Goal: Information Seeking & Learning: Learn about a topic

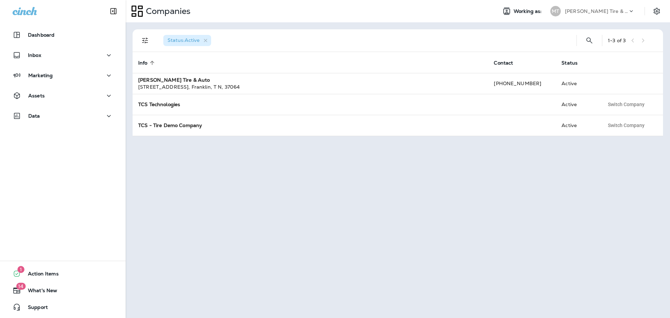
click at [585, 10] on p "Moody's Tire & Auto" at bounding box center [596, 11] width 63 height 6
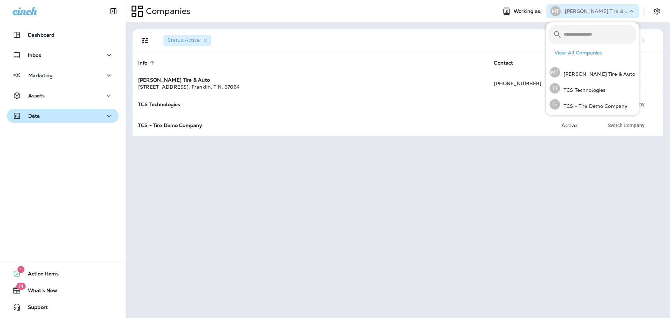
click at [32, 116] on p "Data" at bounding box center [34, 116] width 12 height 6
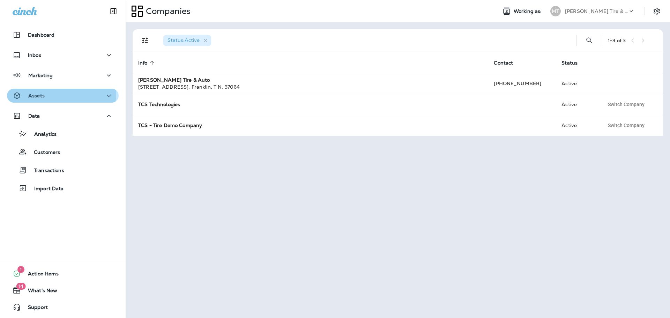
click at [45, 92] on div "Assets" at bounding box center [63, 95] width 100 height 9
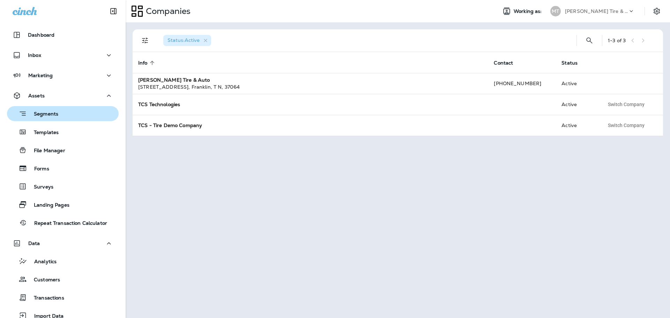
click at [46, 117] on p "Segments" at bounding box center [42, 114] width 31 height 7
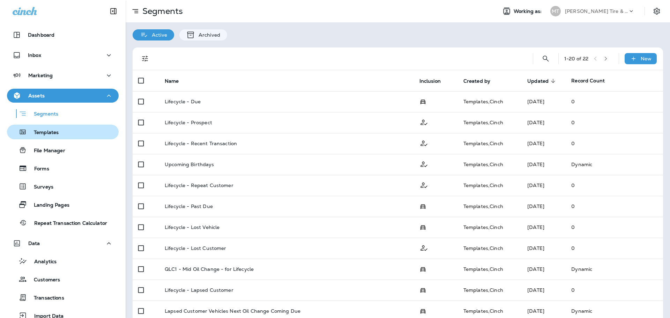
click at [46, 134] on p "Templates" at bounding box center [43, 132] width 32 height 7
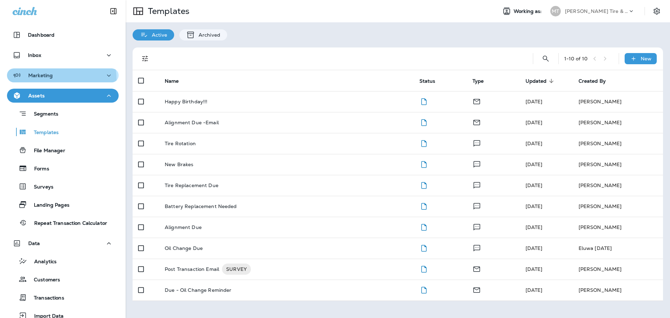
click at [48, 80] on div "Marketing" at bounding box center [33, 75] width 40 height 9
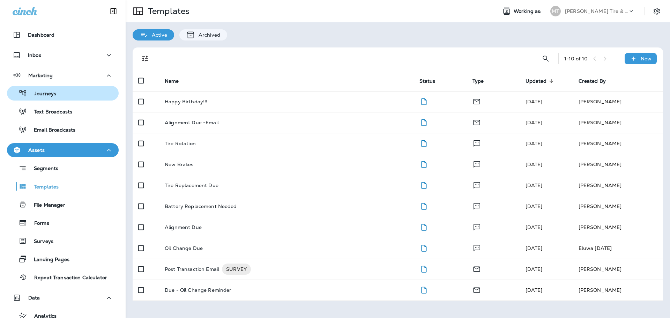
click at [47, 92] on p "Journeys" at bounding box center [41, 94] width 29 height 7
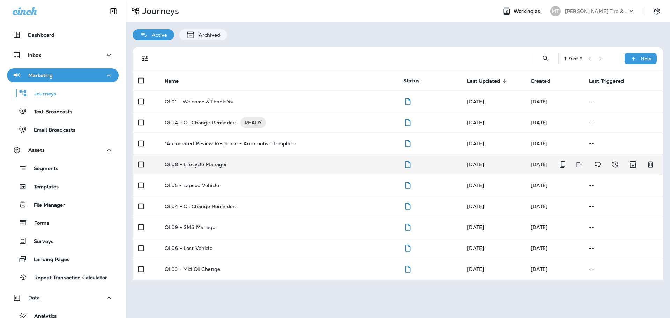
click at [213, 166] on p "QL08 - Lifecycle Manager" at bounding box center [196, 164] width 62 height 6
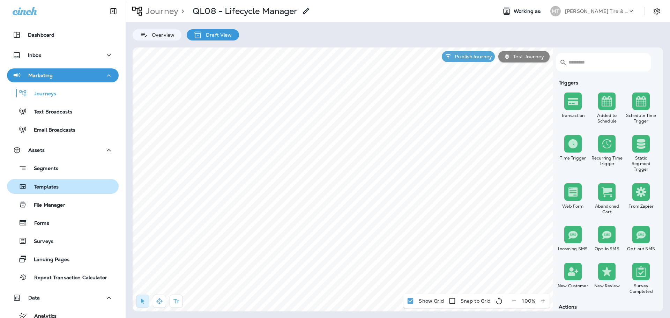
click at [48, 184] on p "Templates" at bounding box center [43, 187] width 32 height 7
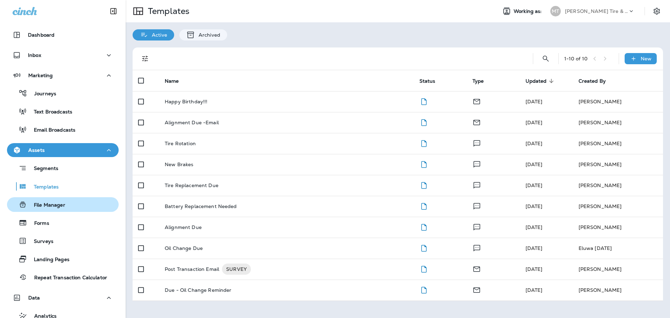
click at [52, 208] on p "File Manager" at bounding box center [46, 205] width 38 height 7
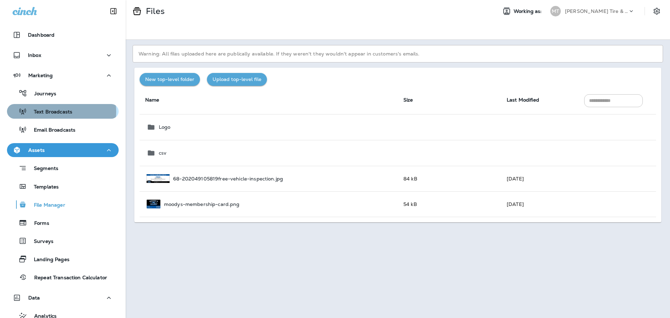
click at [61, 112] on p "Text Broadcasts" at bounding box center [49, 112] width 45 height 7
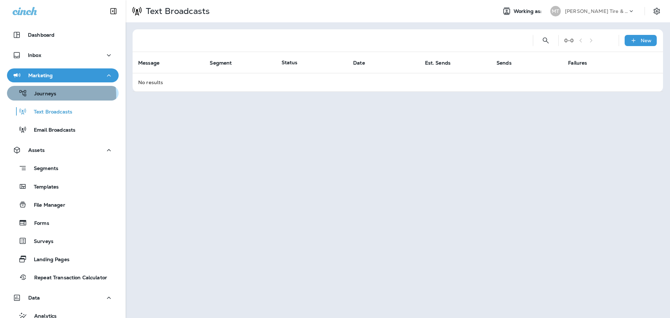
click at [50, 96] on p "Journeys" at bounding box center [41, 94] width 29 height 7
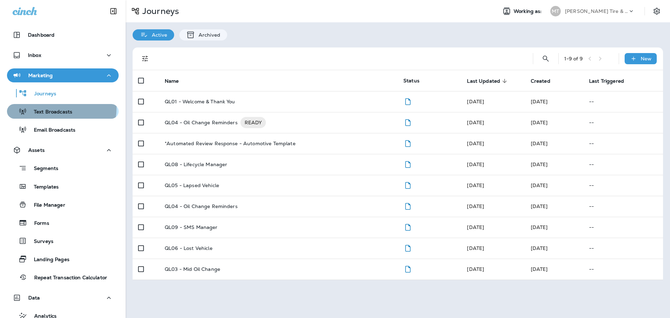
click at [58, 108] on div "Text Broadcasts" at bounding box center [41, 111] width 62 height 10
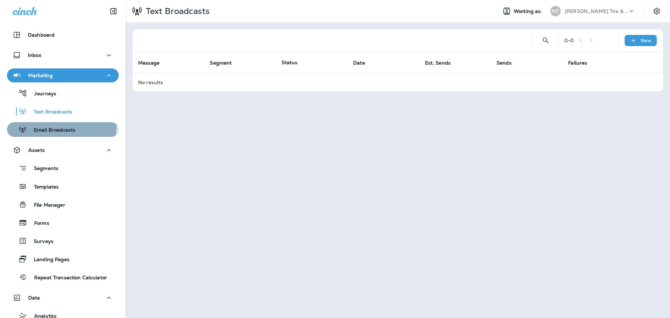
click at [59, 126] on div "Email Broadcasts" at bounding box center [43, 129] width 66 height 10
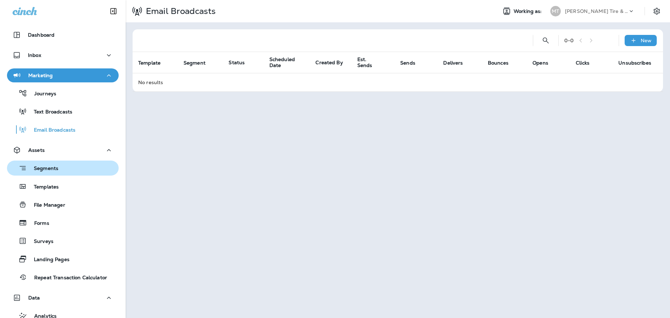
click at [55, 165] on p "Segments" at bounding box center [42, 168] width 31 height 7
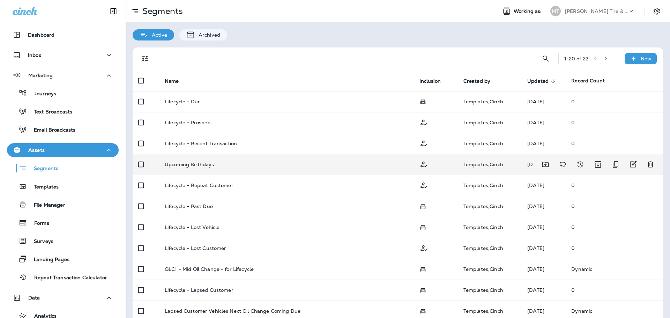
click at [190, 165] on p "Upcoming Birthdays" at bounding box center [190, 164] width 50 height 6
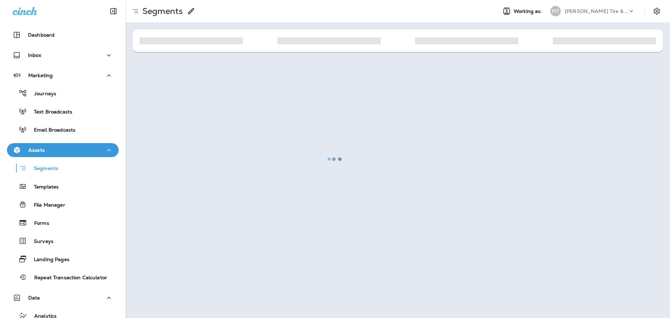
click at [190, 165] on div at bounding box center [335, 159] width 668 height 316
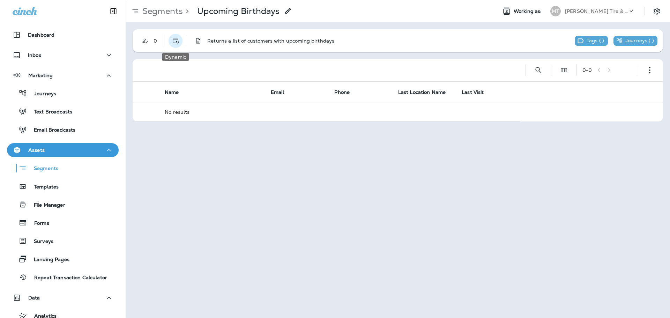
click at [177, 40] on icon "Dynamic" at bounding box center [175, 40] width 7 height 7
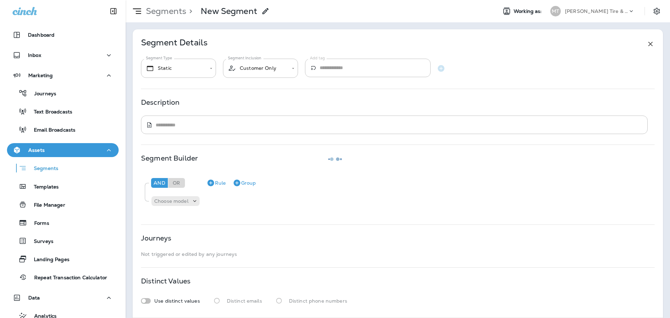
type input "*******"
type textarea "**********"
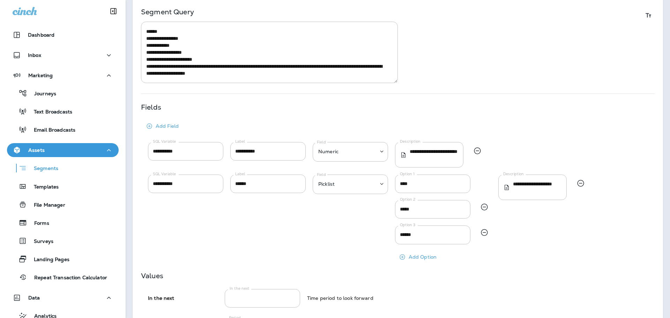
scroll to position [209, 0]
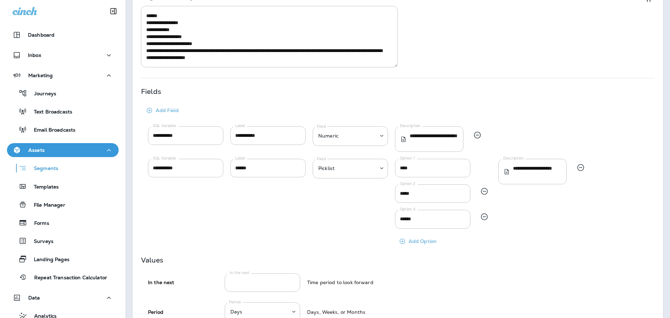
click at [586, 228] on div at bounding box center [580, 204] width 14 height 88
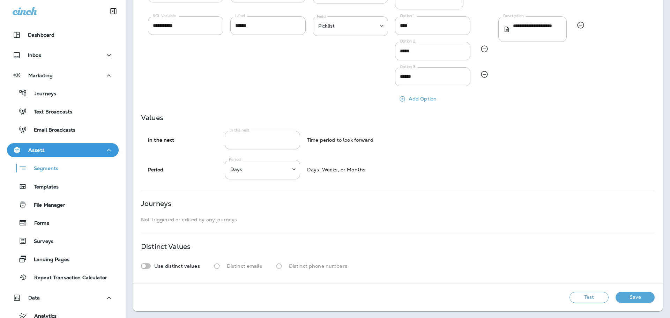
scroll to position [352, 0]
click at [577, 299] on button "Test" at bounding box center [588, 296] width 39 height 11
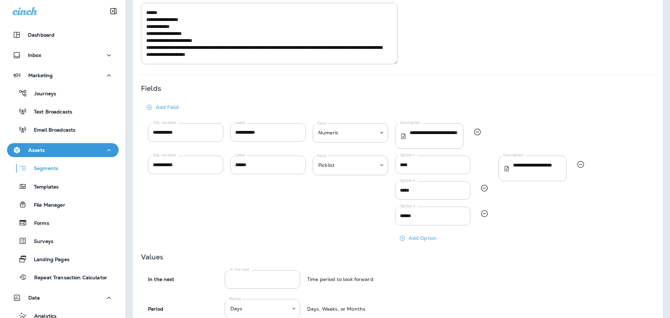
scroll to position [3, 0]
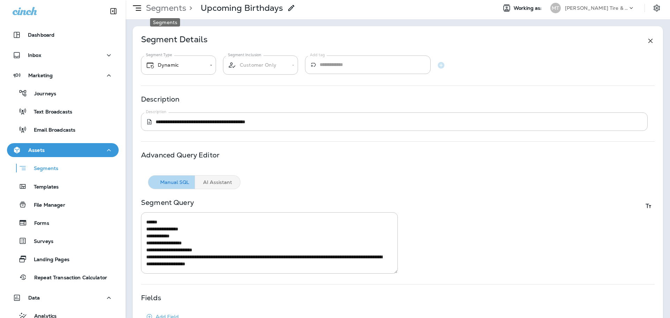
click at [160, 7] on p "Segments" at bounding box center [164, 8] width 43 height 10
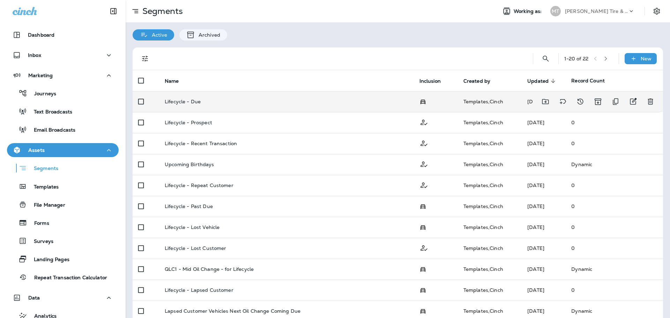
click at [174, 105] on td "Lifecycle - Due" at bounding box center [286, 101] width 255 height 21
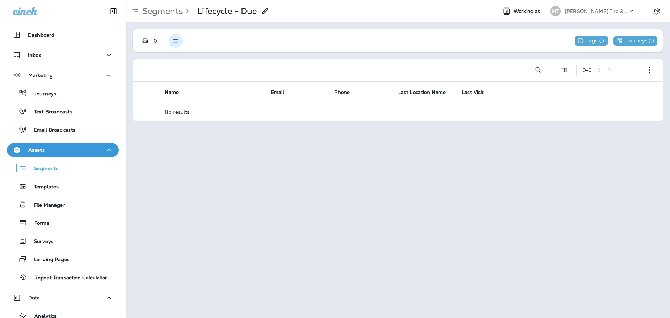
click at [175, 44] on icon "Static" at bounding box center [175, 40] width 7 height 7
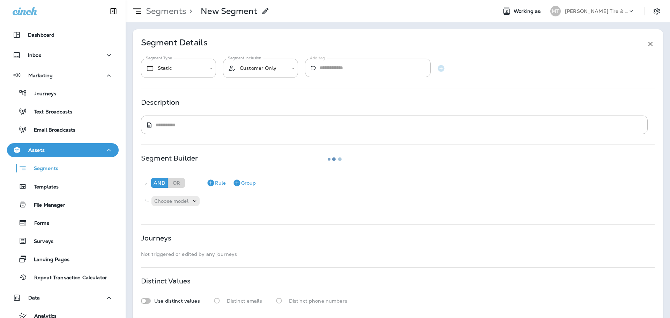
type input "**********"
click at [159, 10] on p "Segments" at bounding box center [164, 11] width 43 height 10
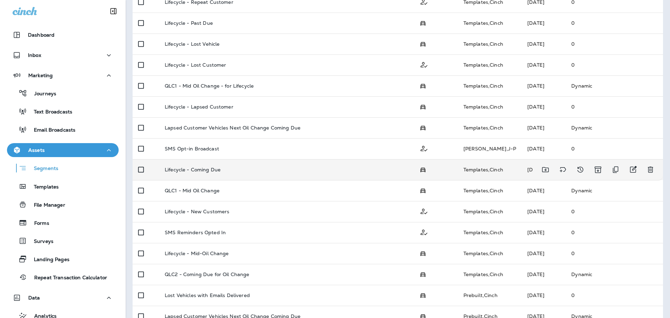
scroll to position [199, 0]
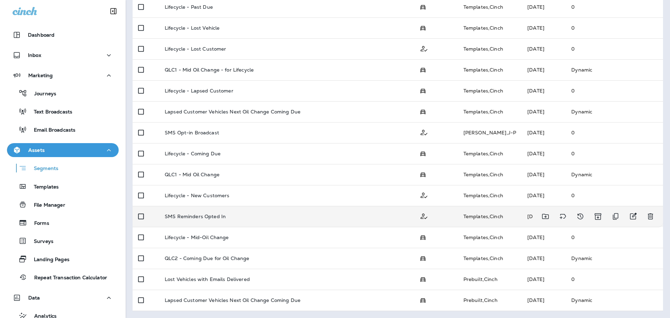
click at [186, 216] on p "SMS Reminders Opted In" at bounding box center [195, 216] width 61 height 6
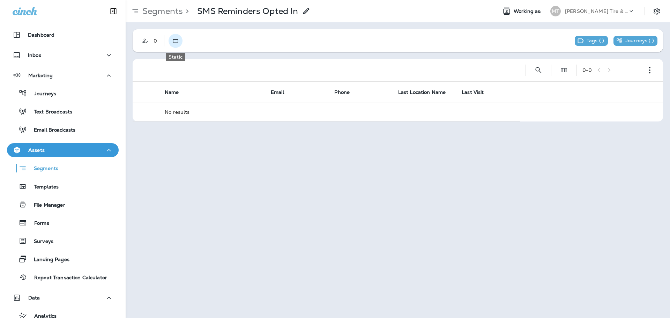
click at [177, 40] on icon "Static" at bounding box center [175, 40] width 7 height 7
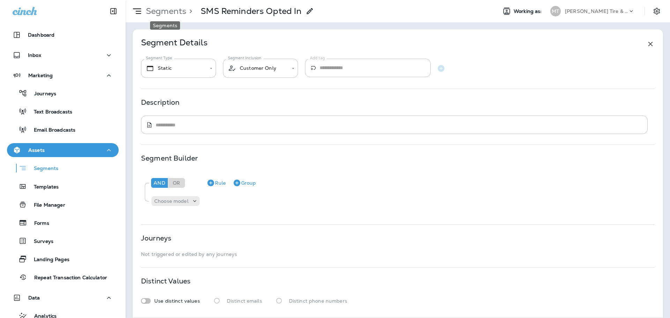
click at [163, 10] on p "Segments" at bounding box center [164, 11] width 43 height 10
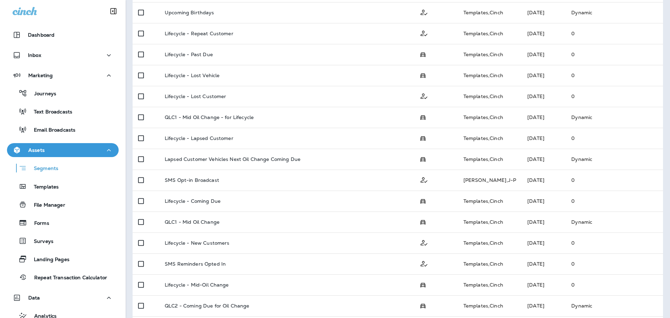
scroll to position [199, 0]
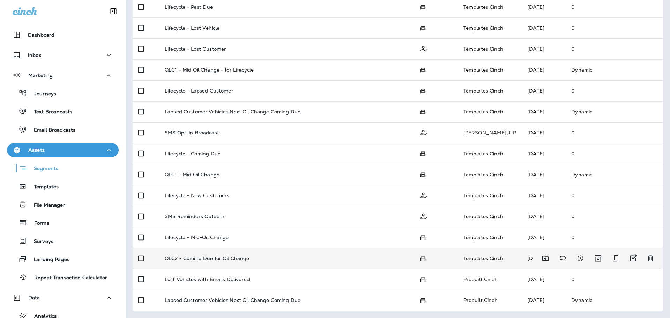
click at [210, 261] on td "QLC2 - Coming Due for Oil Change" at bounding box center [286, 258] width 255 height 21
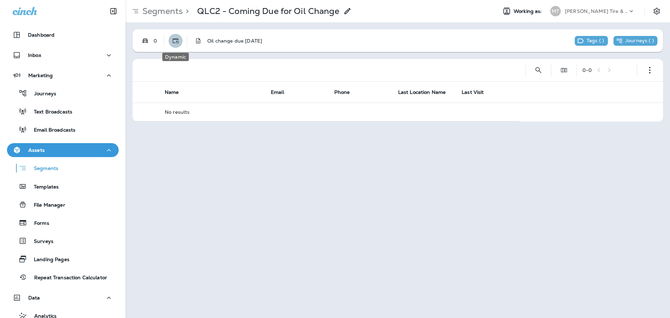
click at [178, 40] on use "Dynamic" at bounding box center [176, 40] width 6 height 5
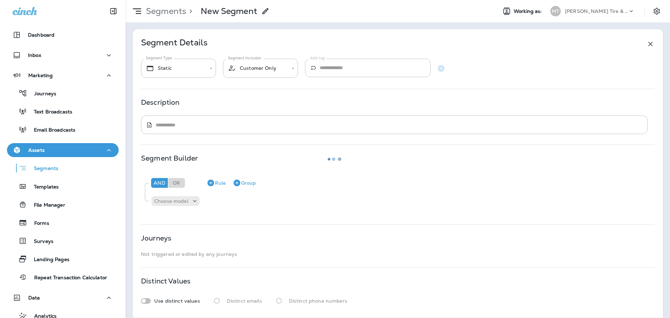
type input "*******"
type input "**********"
type textarea "**********"
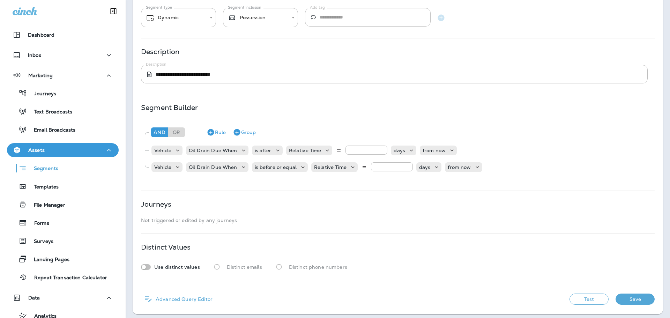
scroll to position [54, 0]
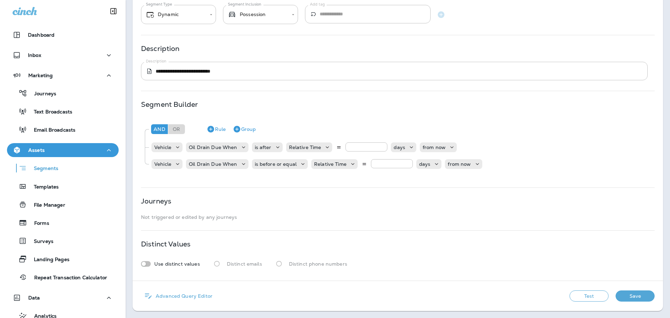
click at [589, 295] on button "Test" at bounding box center [588, 295] width 39 height 11
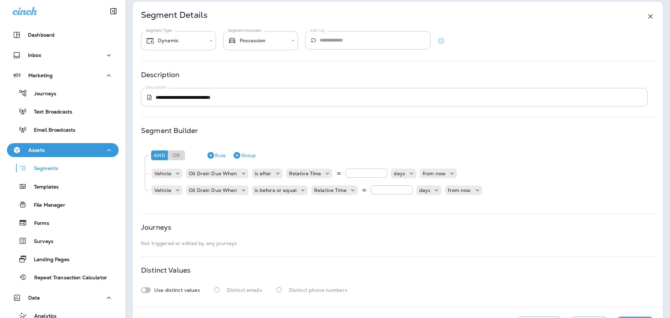
scroll to position [0, 0]
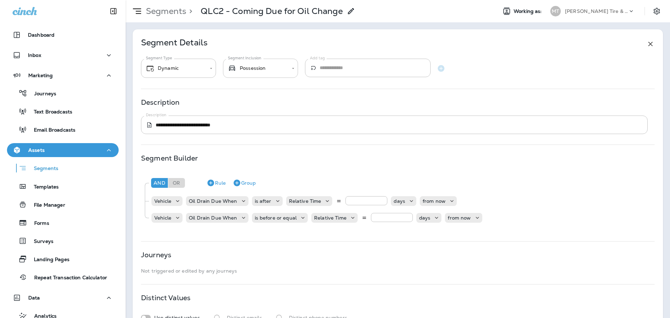
click at [292, 0] on body "**********" at bounding box center [335, 0] width 670 height 0
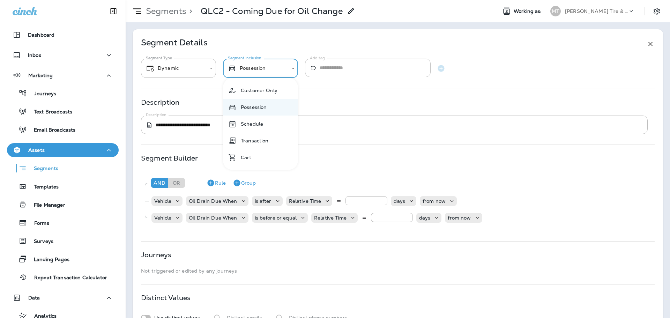
click at [483, 69] on div at bounding box center [335, 159] width 670 height 318
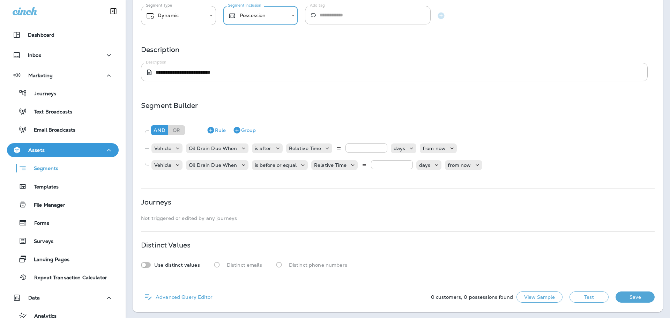
scroll to position [54, 0]
click at [532, 300] on button "View Sample" at bounding box center [539, 295] width 46 height 11
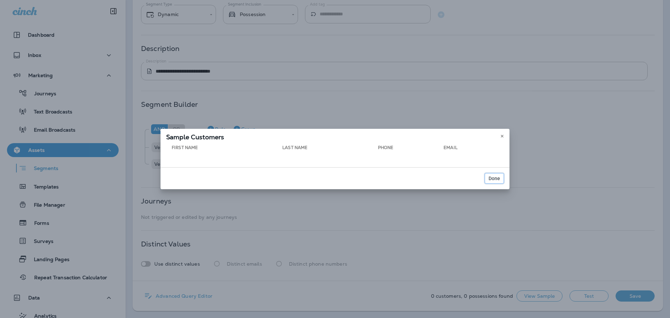
click at [491, 178] on span "Done" at bounding box center [494, 178] width 12 height 5
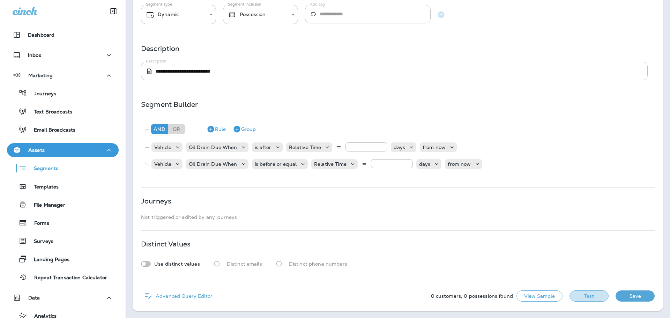
click at [577, 298] on button "Test" at bounding box center [588, 295] width 39 height 11
click at [36, 90] on div "Journeys" at bounding box center [33, 93] width 46 height 10
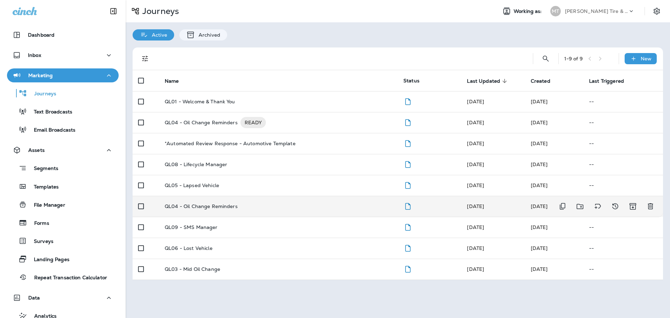
click at [212, 202] on td "QL04 - Oil Change Reminders" at bounding box center [278, 206] width 239 height 21
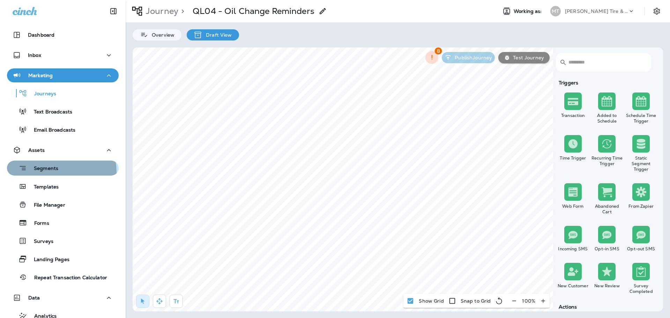
click at [47, 172] on div "Segments" at bounding box center [34, 168] width 48 height 11
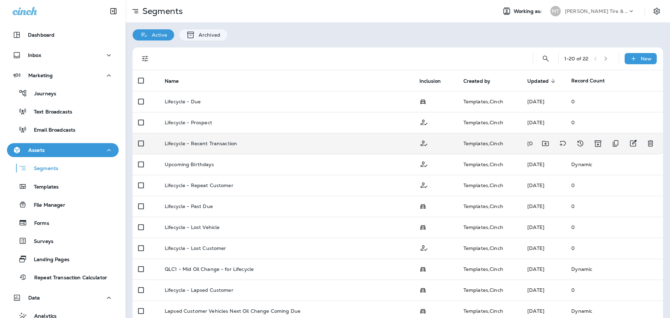
click at [203, 143] on p "Lifecycle - Recent Transaction" at bounding box center [201, 144] width 72 height 6
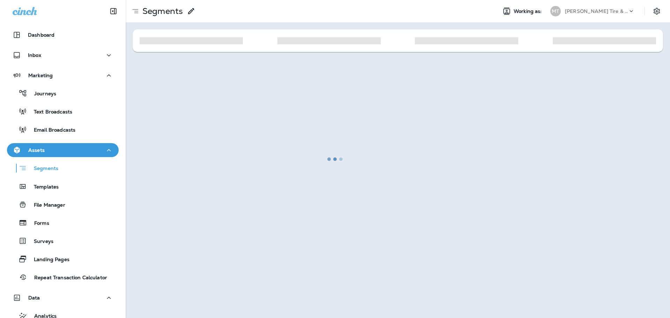
click at [203, 143] on div at bounding box center [335, 159] width 668 height 316
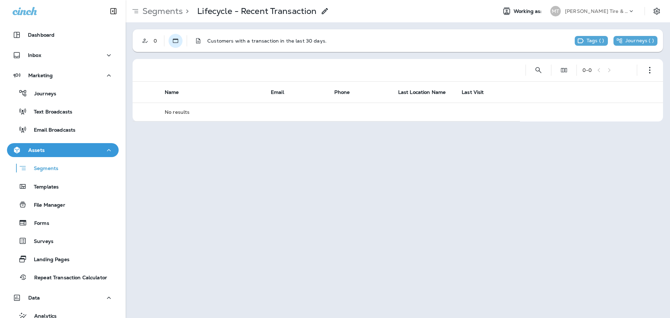
click at [176, 41] on icon "Static" at bounding box center [175, 40] width 7 height 7
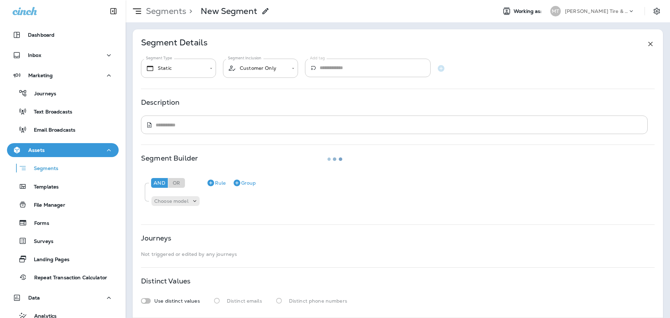
type textarea "**********"
click at [595, 9] on p "Moody's Tire & Auto" at bounding box center [596, 11] width 63 height 6
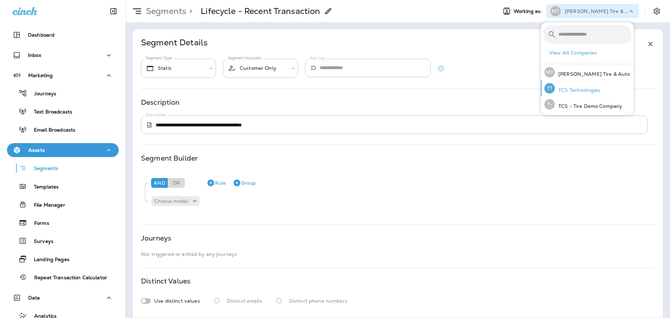
click at [576, 89] on p "TCS Technologies" at bounding box center [577, 90] width 45 height 6
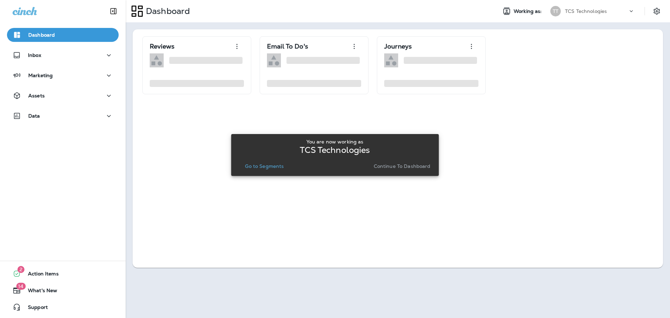
click at [258, 164] on p "Go to Segments" at bounding box center [264, 166] width 39 height 6
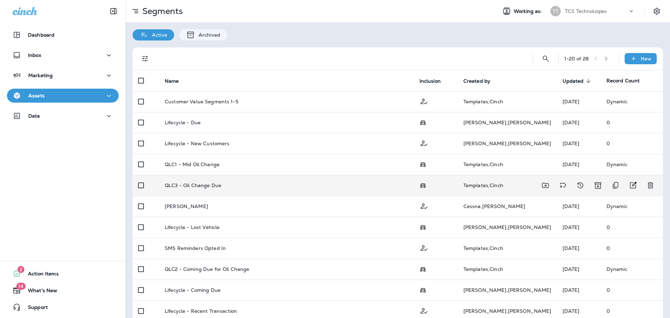
click at [197, 185] on p "QLC3 - Oil Change Due" at bounding box center [193, 185] width 57 height 6
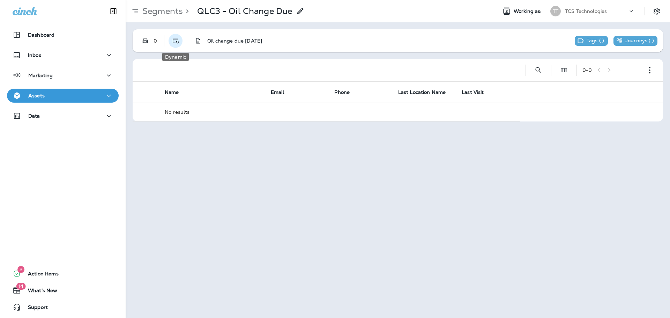
click at [176, 42] on icon "Dynamic" at bounding box center [175, 40] width 7 height 7
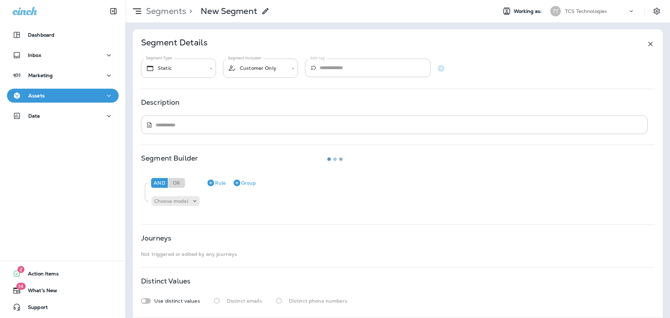
type input "*******"
type input "**********"
type textarea "**********"
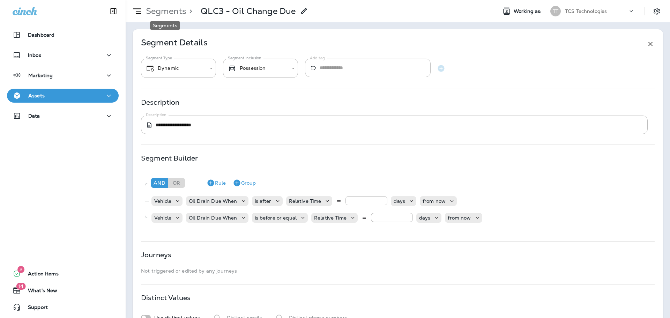
click at [168, 12] on p "Segments" at bounding box center [164, 11] width 43 height 10
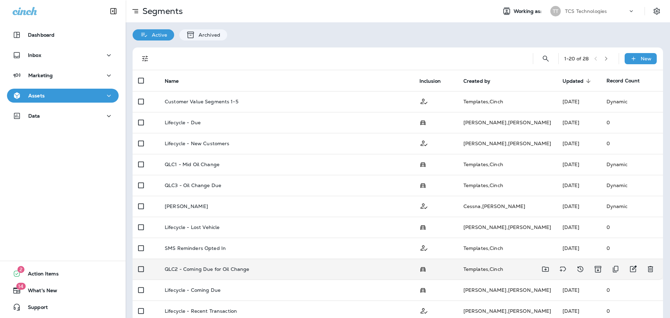
click at [213, 264] on td "QLC2 - Coming Due for Oil Change" at bounding box center [286, 268] width 255 height 21
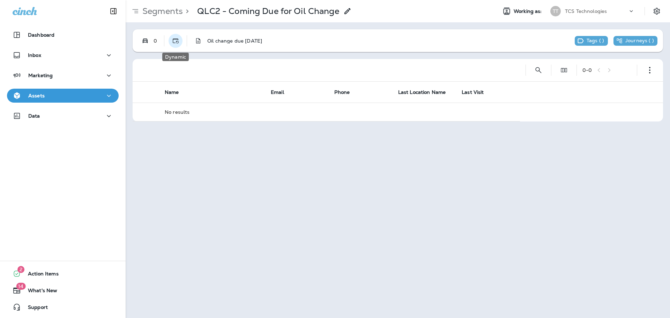
click at [176, 42] on use "Dynamic" at bounding box center [176, 40] width 6 height 5
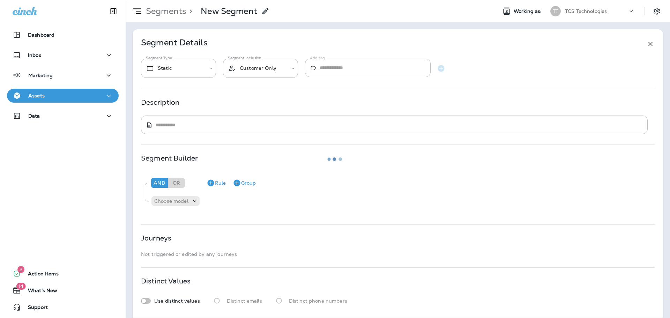
type input "*******"
type input "**********"
type textarea "**********"
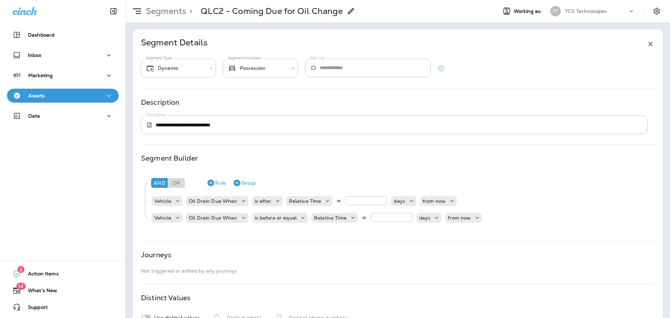
click at [574, 7] on div "TCS Technologies" at bounding box center [596, 11] width 63 height 10
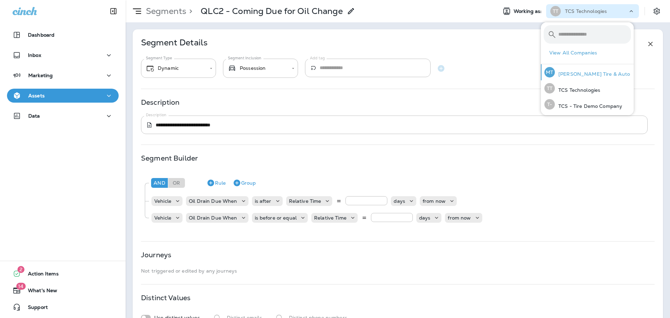
click at [579, 73] on p "Moody's Tire & Auto" at bounding box center [592, 74] width 75 height 6
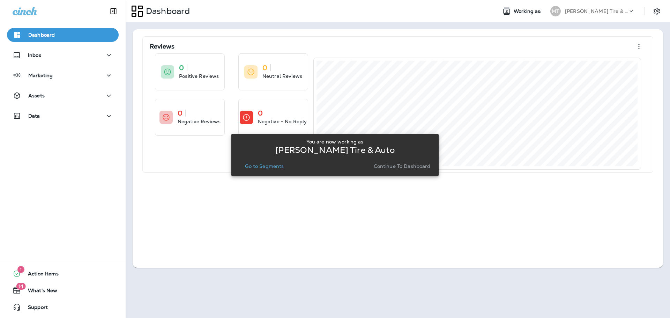
click at [270, 167] on p "Go to Segments" at bounding box center [264, 166] width 39 height 6
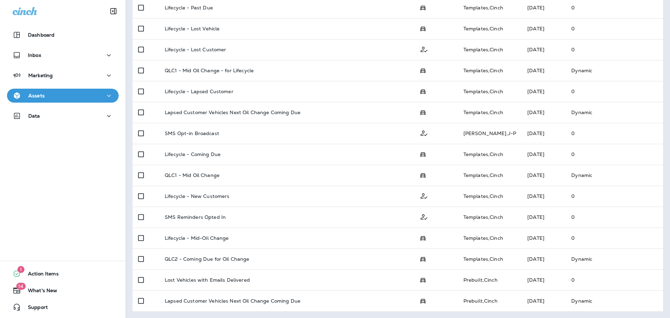
scroll to position [199, 0]
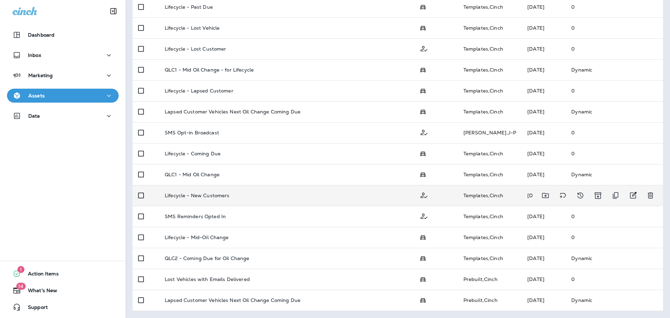
click at [208, 191] on td "Lifecycle - New Customers" at bounding box center [286, 195] width 255 height 21
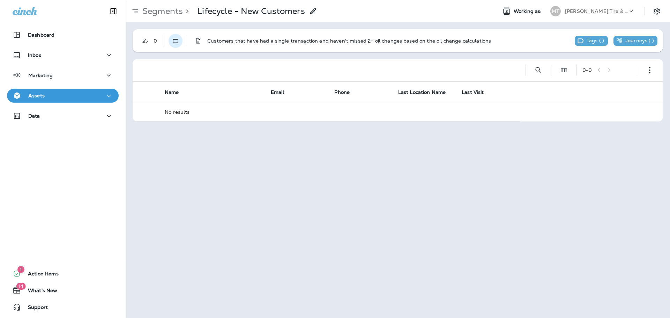
click at [180, 46] on button "Static" at bounding box center [175, 41] width 14 height 14
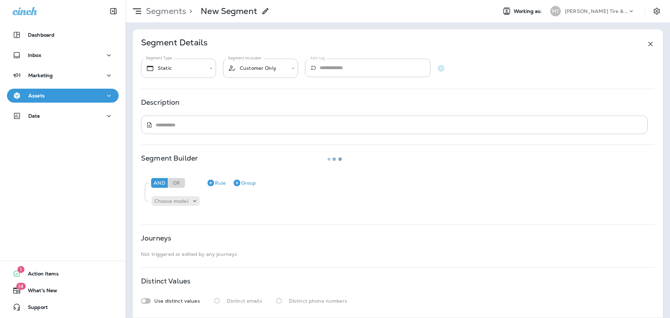
type textarea "**********"
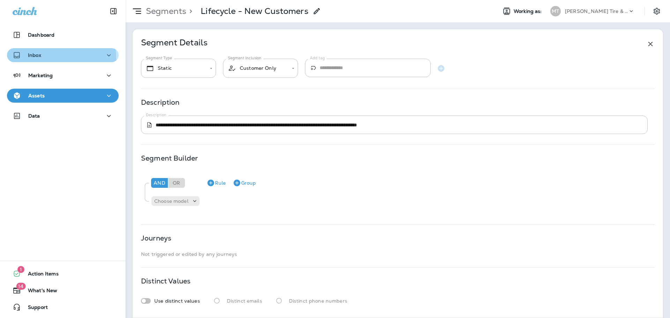
click at [37, 58] on div "Inbox" at bounding box center [27, 55] width 29 height 9
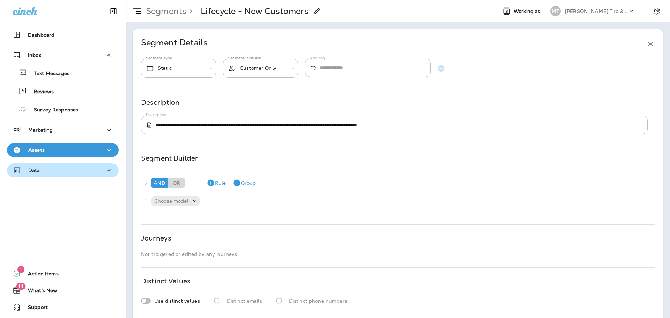
click at [57, 176] on button "Data" at bounding box center [63, 170] width 112 height 14
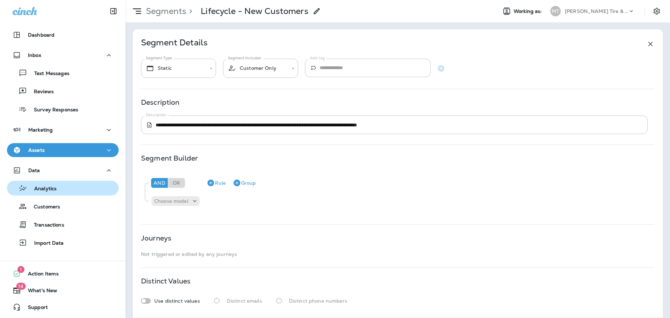
click at [51, 186] on p "Analytics" at bounding box center [41, 189] width 29 height 7
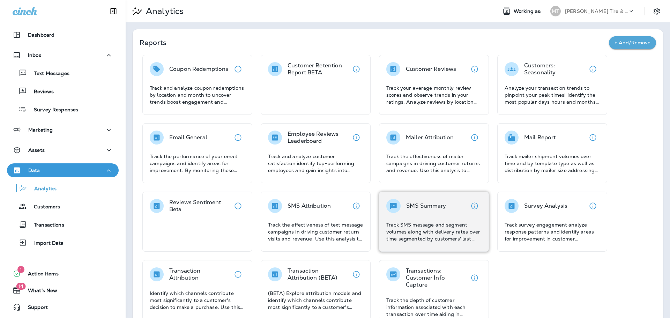
click at [415, 205] on p "SMS Summary" at bounding box center [426, 205] width 40 height 7
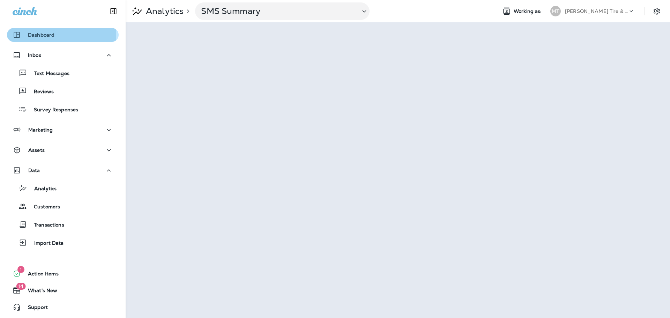
click at [46, 37] on p "Dashboard" at bounding box center [41, 35] width 27 height 6
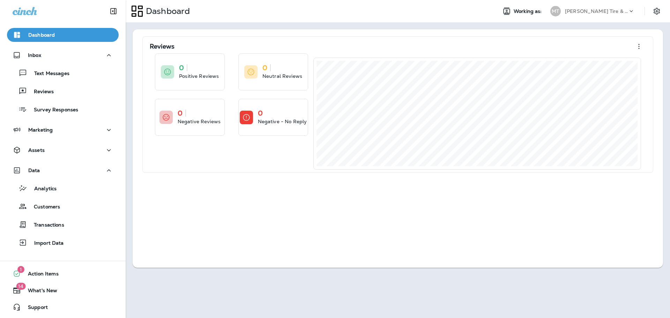
click at [587, 10] on p "Moody's Tire & Auto" at bounding box center [596, 11] width 63 height 6
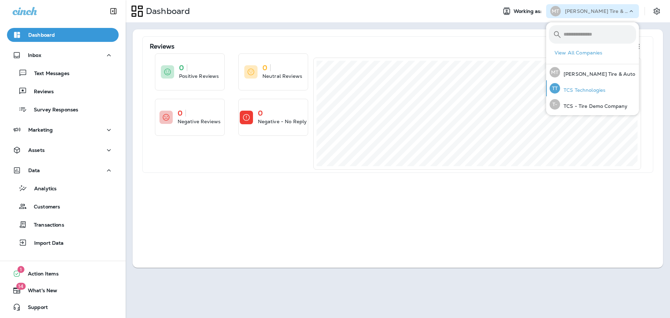
click at [570, 88] on p "TCS Technologies" at bounding box center [582, 90] width 45 height 6
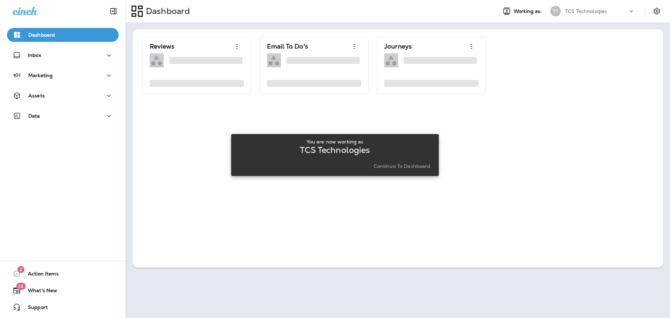
click at [411, 166] on p "Continue to Dashboard" at bounding box center [402, 166] width 57 height 6
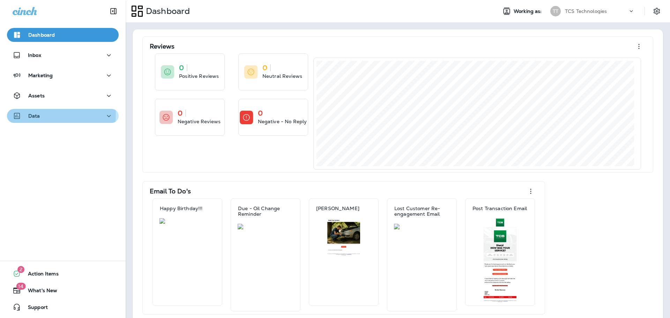
click at [48, 115] on div "Data" at bounding box center [63, 116] width 100 height 9
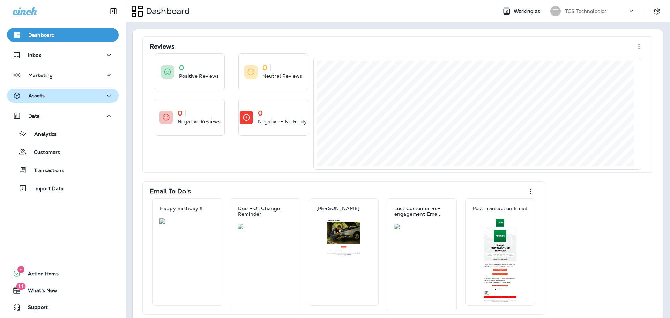
click at [50, 96] on div "Assets" at bounding box center [63, 95] width 100 height 9
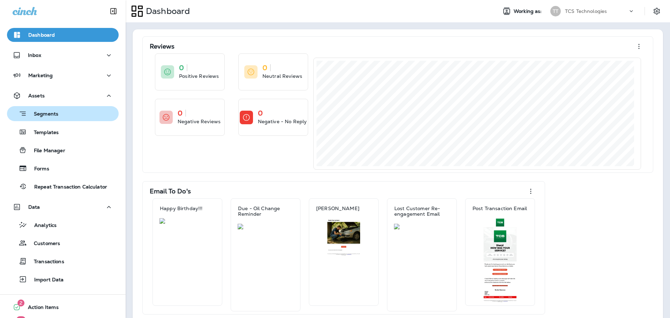
click at [48, 116] on p "Segments" at bounding box center [42, 114] width 31 height 7
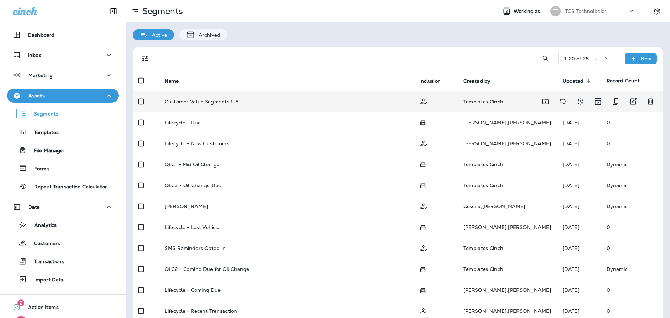
click at [216, 100] on p "Customer Value Segments 1-5" at bounding box center [202, 102] width 74 height 6
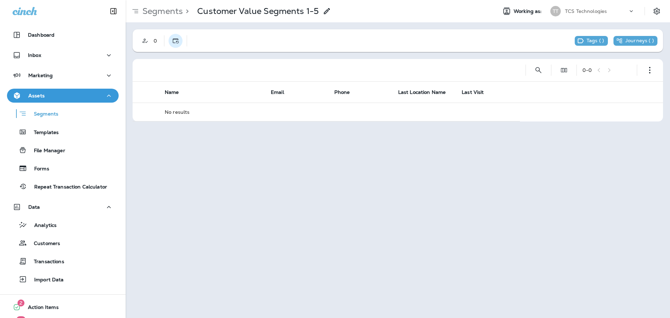
click at [176, 44] on icon "Dynamic" at bounding box center [175, 40] width 7 height 7
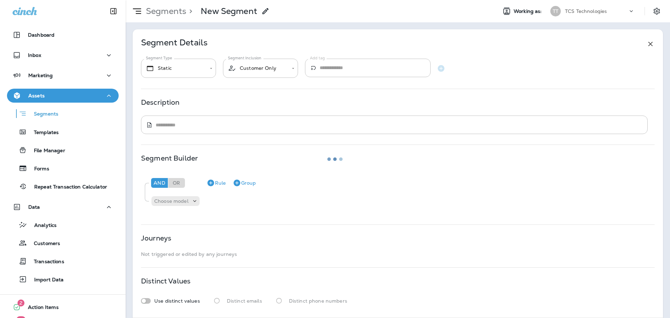
type input "*******"
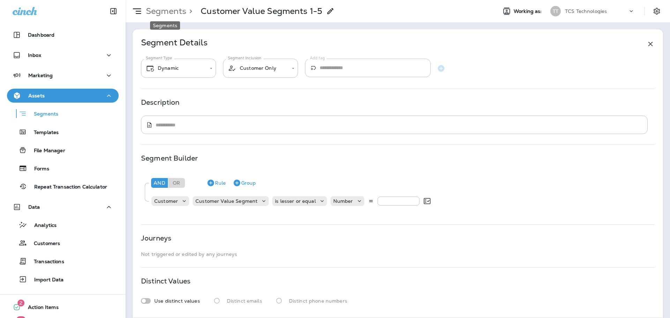
click at [167, 14] on p "Segments" at bounding box center [164, 11] width 43 height 10
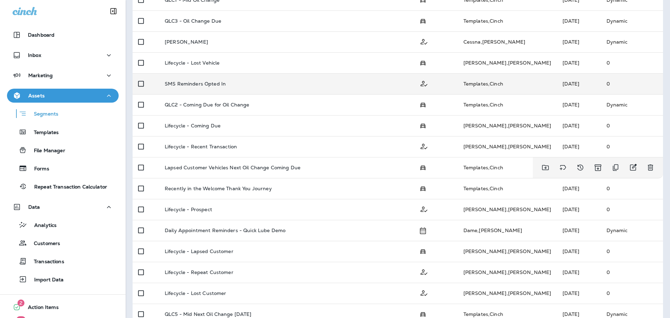
scroll to position [199, 0]
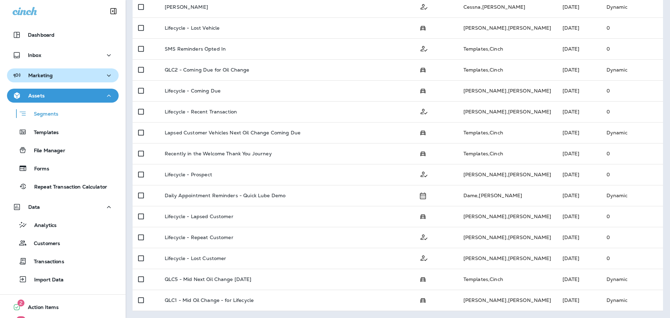
click at [48, 79] on div "Marketing" at bounding box center [33, 75] width 40 height 9
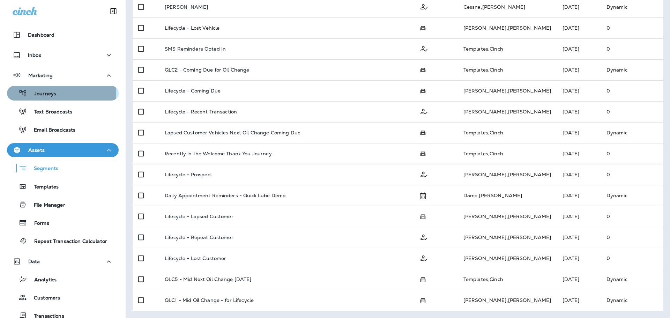
click at [46, 92] on p "Journeys" at bounding box center [41, 94] width 29 height 7
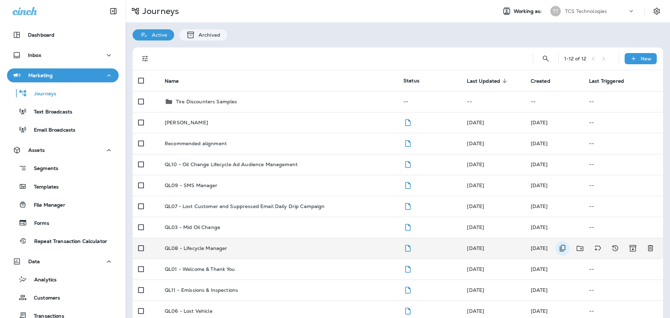
click at [559, 250] on icon "Duplicate" at bounding box center [562, 248] width 6 height 7
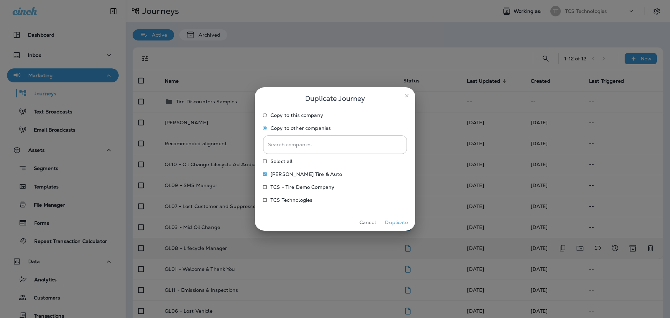
click at [397, 223] on button "Duplicate" at bounding box center [396, 222] width 26 height 11
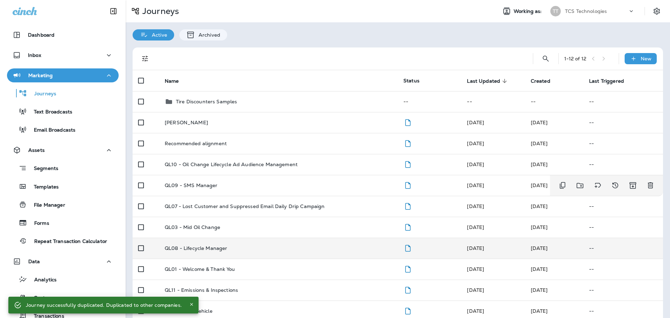
click at [211, 185] on p "QL09 - SMS Manager" at bounding box center [191, 185] width 53 height 6
